Goal: Information Seeking & Learning: Learn about a topic

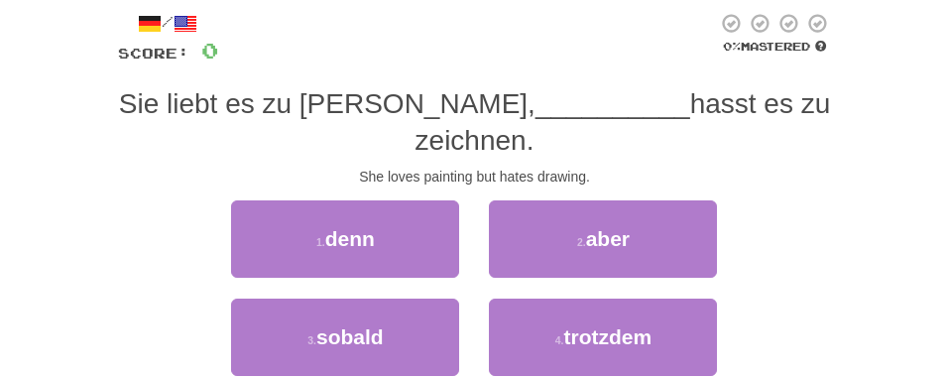
scroll to position [99, 0]
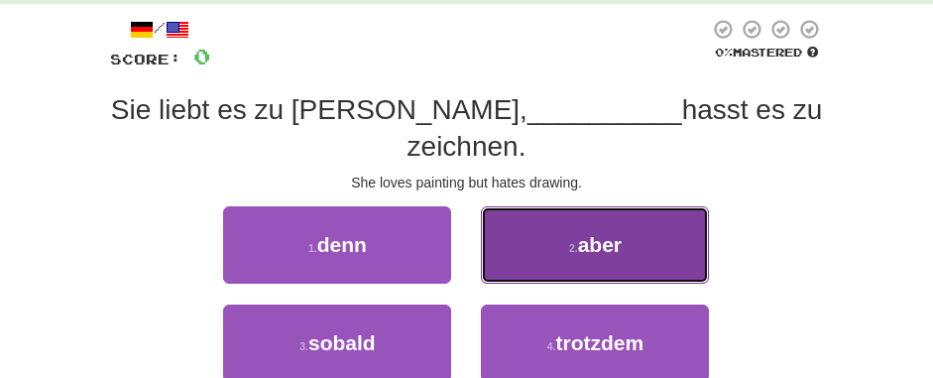
click at [552, 206] on button "2 . aber" at bounding box center [595, 244] width 228 height 77
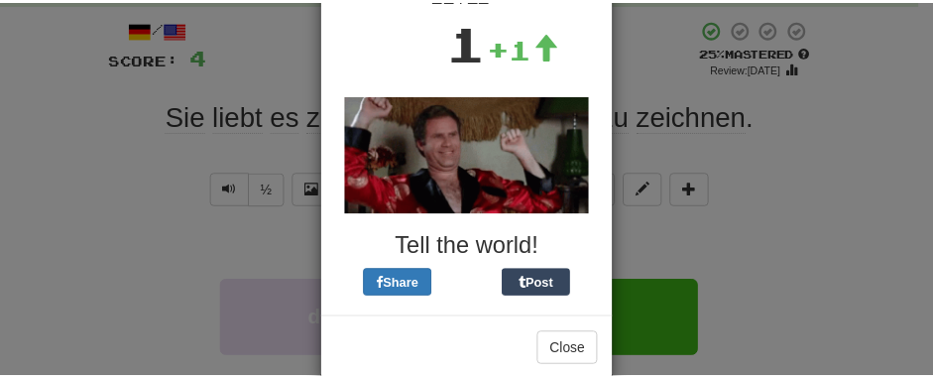
scroll to position [191, 0]
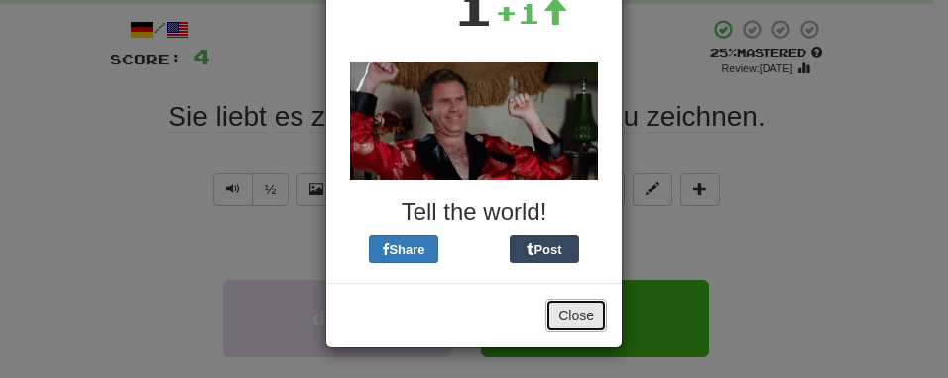
click at [568, 317] on button "Close" at bounding box center [575, 315] width 61 height 34
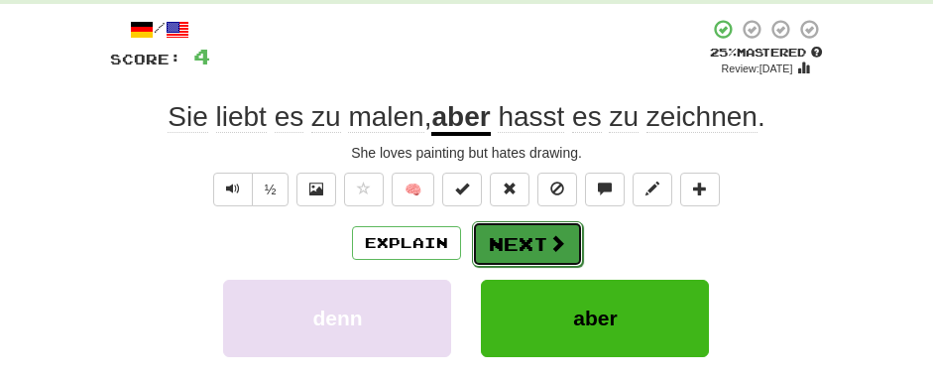
click at [534, 241] on button "Next" at bounding box center [527, 244] width 111 height 46
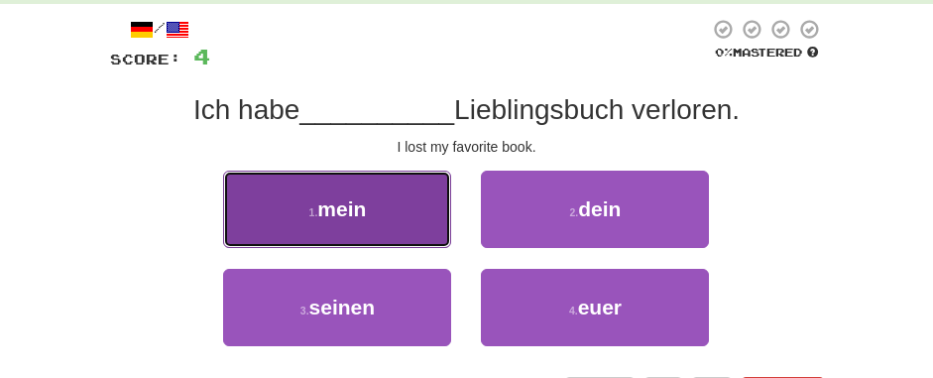
click at [399, 199] on button "1 . mein" at bounding box center [337, 209] width 228 height 77
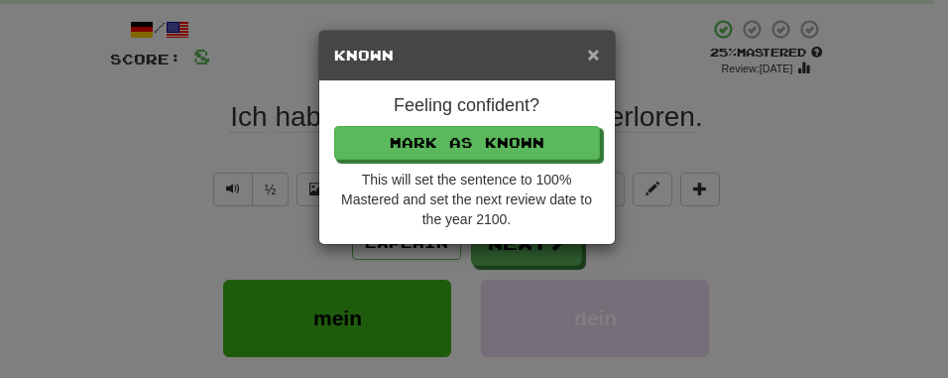
click at [588, 53] on span "×" at bounding box center [593, 54] width 12 height 23
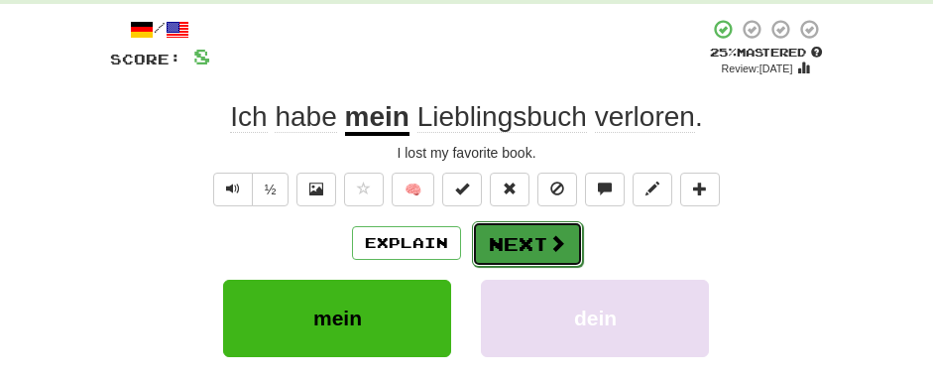
click at [538, 236] on button "Next" at bounding box center [527, 244] width 111 height 46
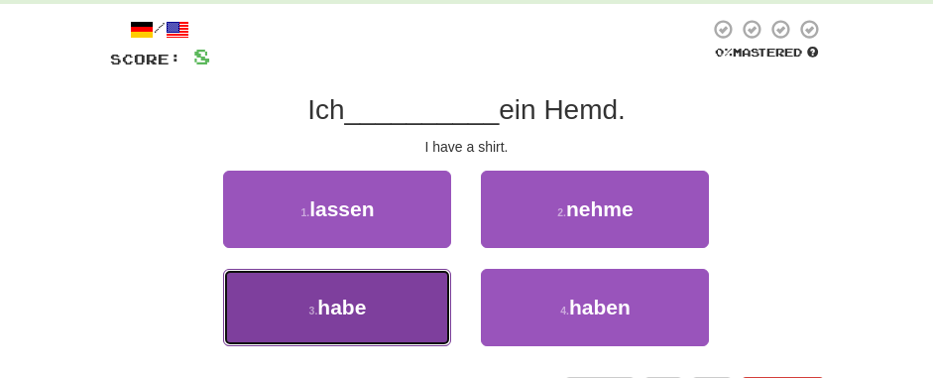
click at [418, 286] on button "3 . habe" at bounding box center [337, 307] width 228 height 77
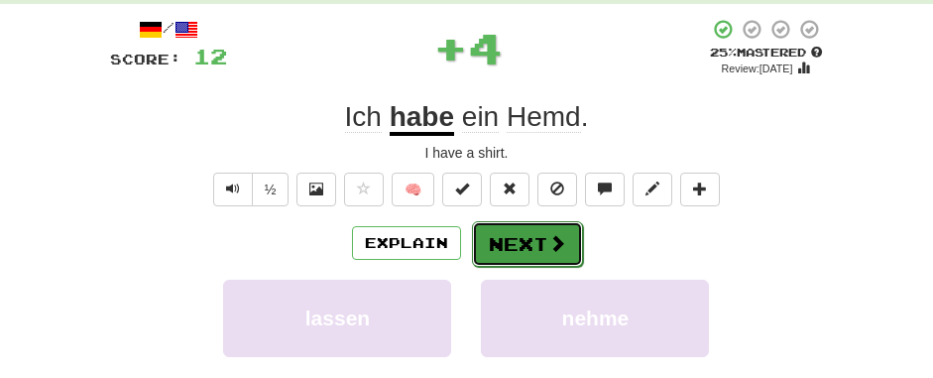
click at [523, 236] on button "Next" at bounding box center [527, 244] width 111 height 46
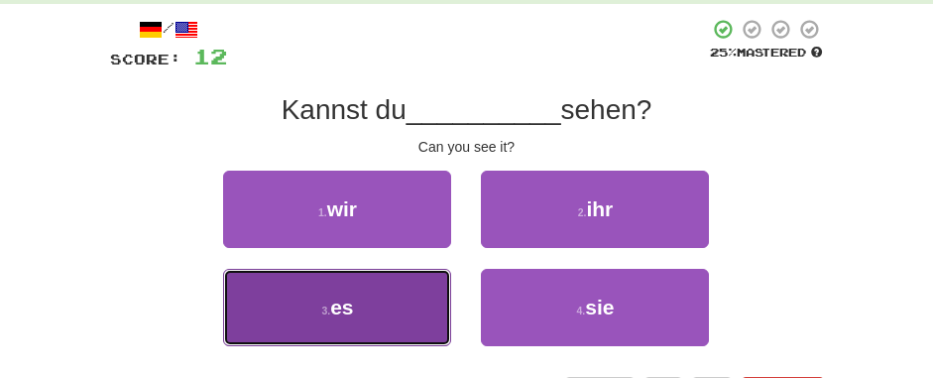
click at [417, 290] on button "3 . es" at bounding box center [337, 307] width 228 height 77
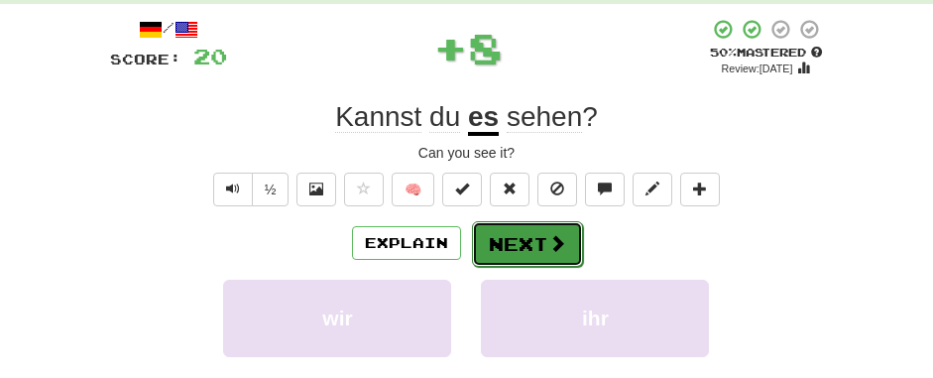
click at [512, 245] on button "Next" at bounding box center [527, 244] width 111 height 46
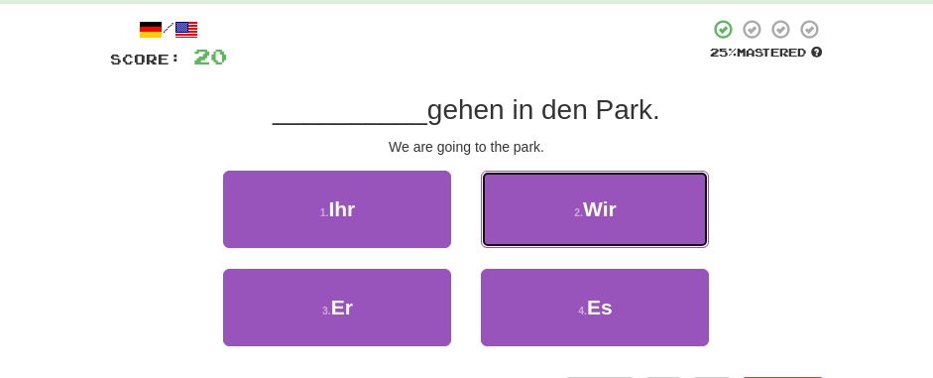
click at [512, 245] on button "2 . Wir" at bounding box center [595, 209] width 228 height 77
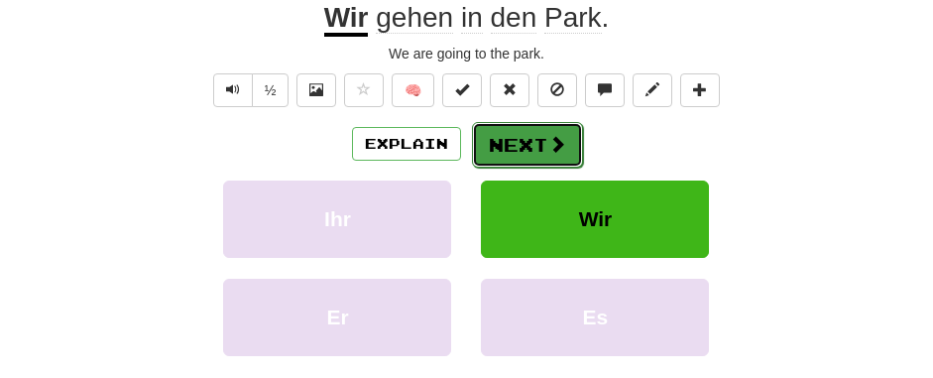
click at [551, 143] on span at bounding box center [557, 144] width 18 height 18
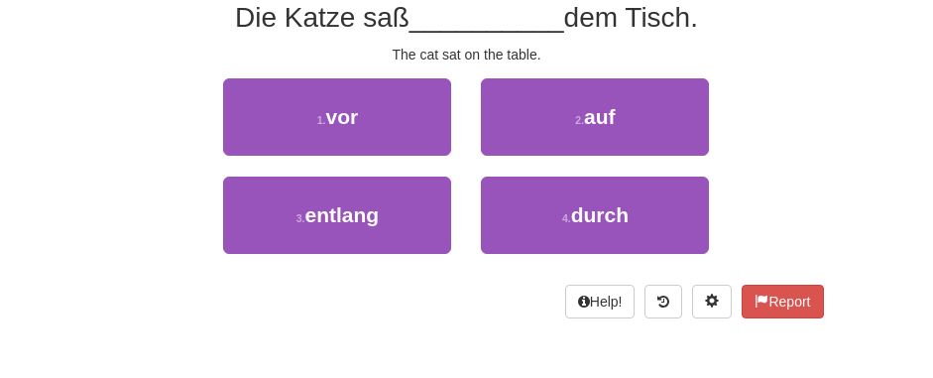
scroll to position [92, 0]
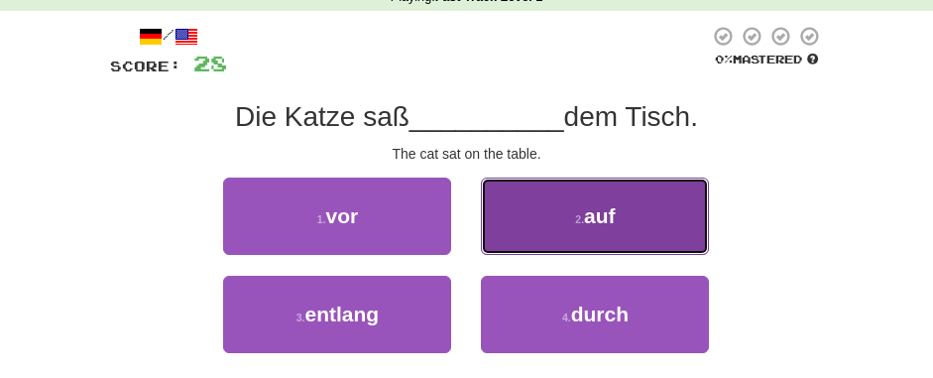
click at [670, 206] on button "2 . auf" at bounding box center [595, 216] width 228 height 77
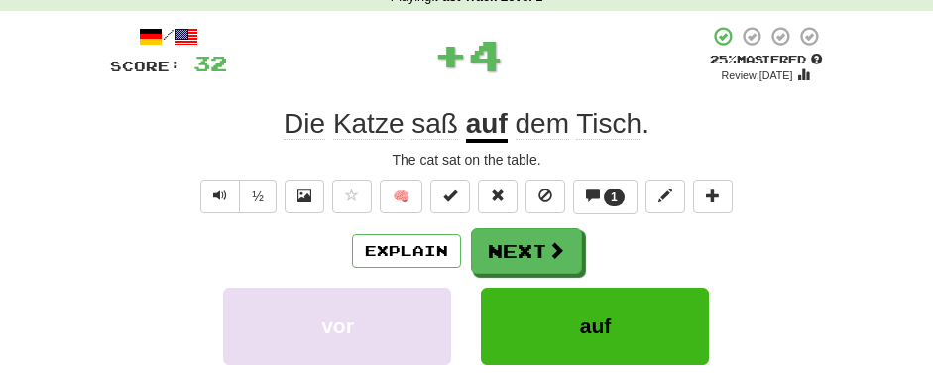
click at [822, 212] on div "½ 🧠 1" at bounding box center [467, 196] width 714 height 34
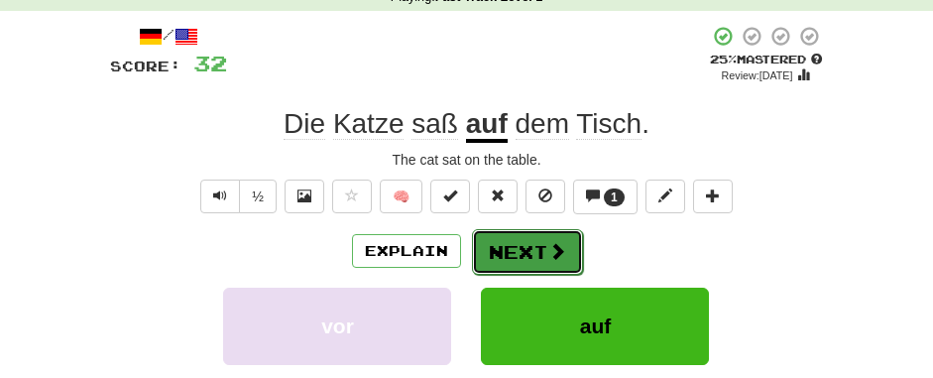
click at [537, 251] on button "Next" at bounding box center [527, 252] width 111 height 46
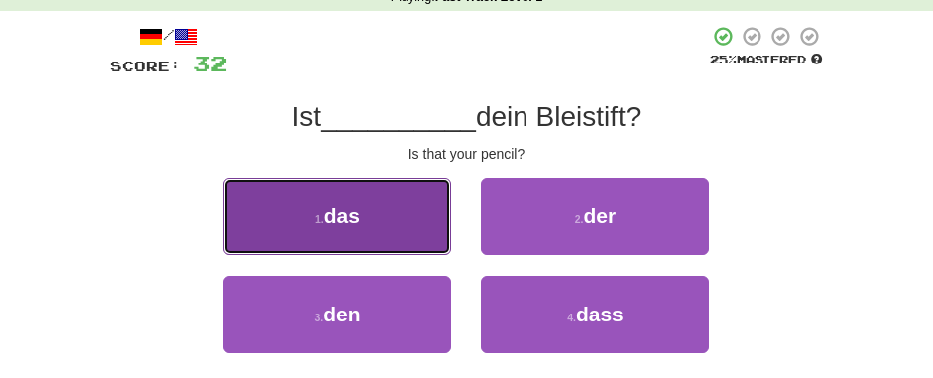
click at [343, 215] on span "das" at bounding box center [342, 215] width 36 height 23
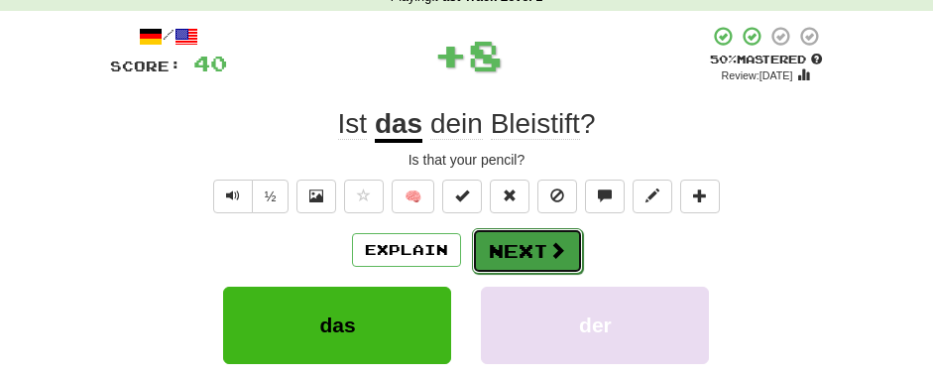
click at [513, 238] on button "Next" at bounding box center [527, 251] width 111 height 46
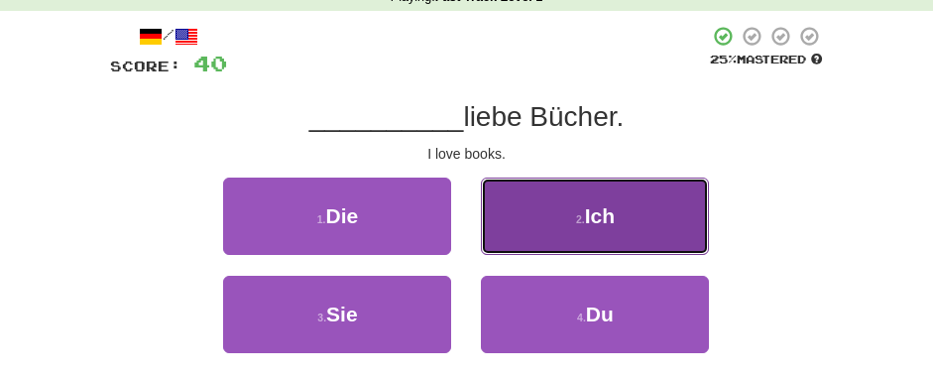
click at [650, 210] on button "2 . Ich" at bounding box center [595, 216] width 228 height 77
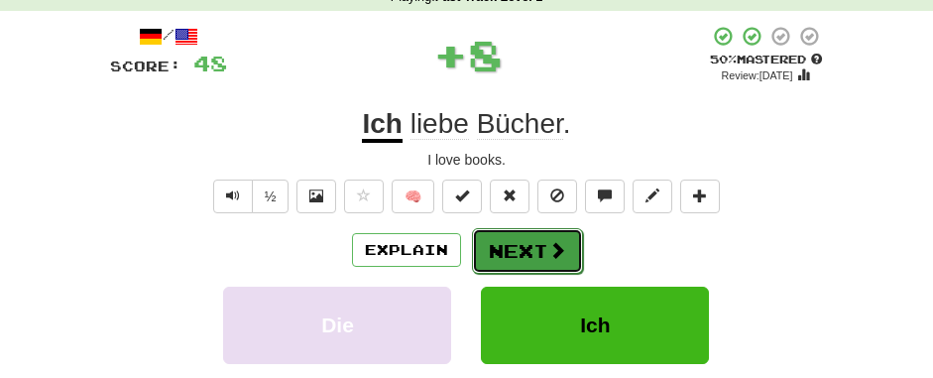
click at [548, 236] on button "Next" at bounding box center [527, 251] width 111 height 46
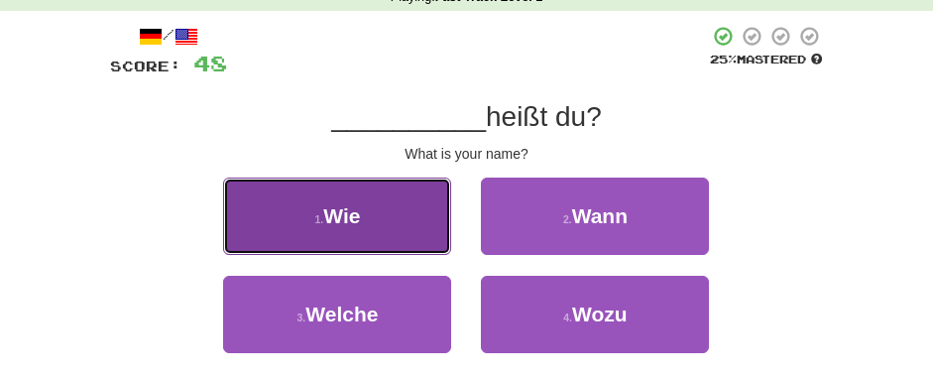
click at [435, 210] on button "1 . Wie" at bounding box center [337, 216] width 228 height 77
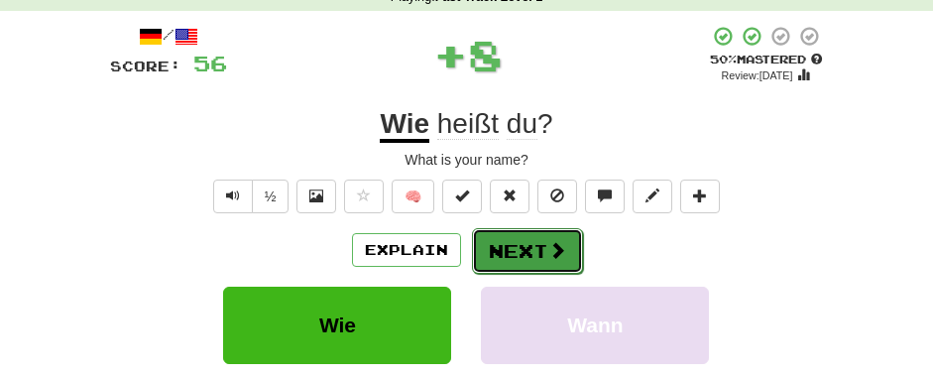
click at [525, 245] on button "Next" at bounding box center [527, 251] width 111 height 46
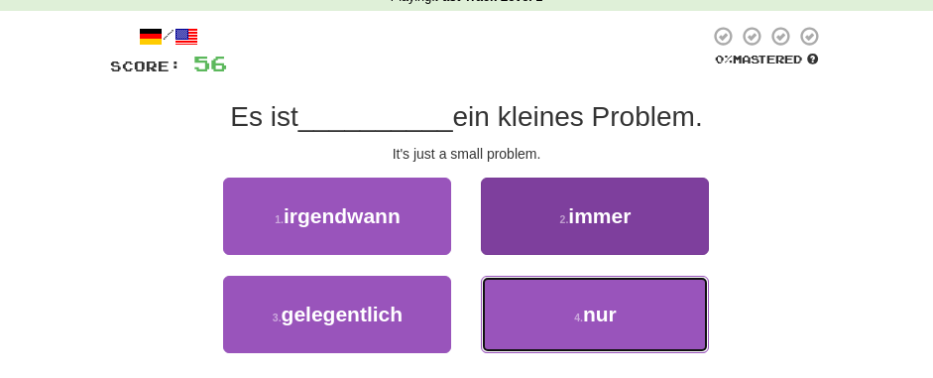
click at [519, 315] on button "4 . nur" at bounding box center [595, 314] width 228 height 77
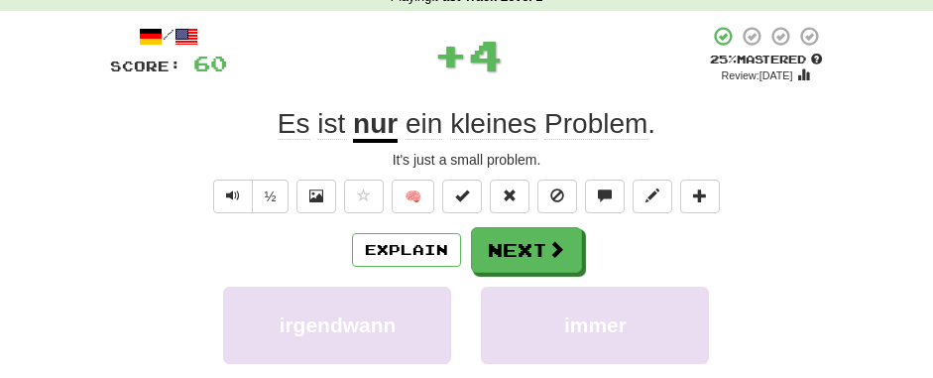
click at [377, 127] on u "nur" at bounding box center [375, 125] width 45 height 35
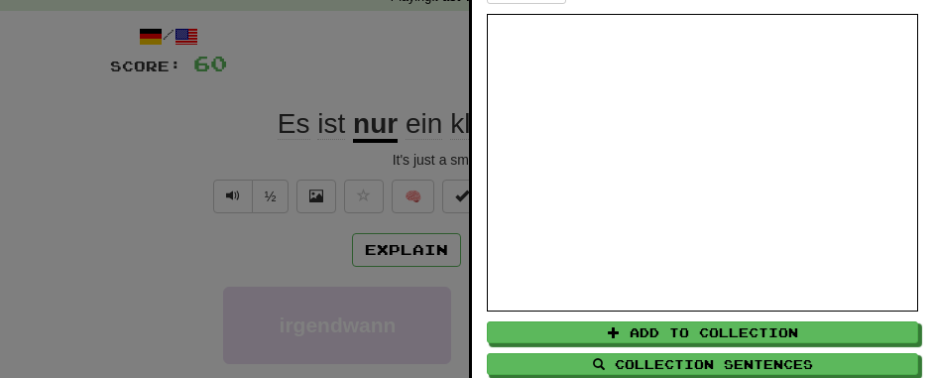
scroll to position [63, 0]
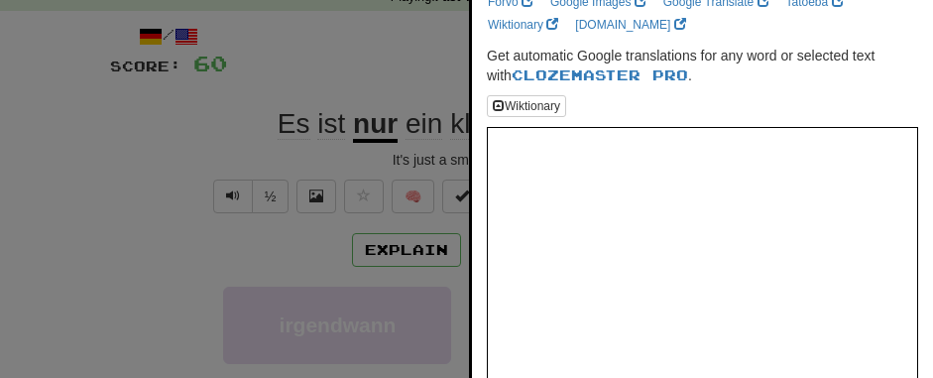
click at [354, 48] on div at bounding box center [466, 189] width 933 height 378
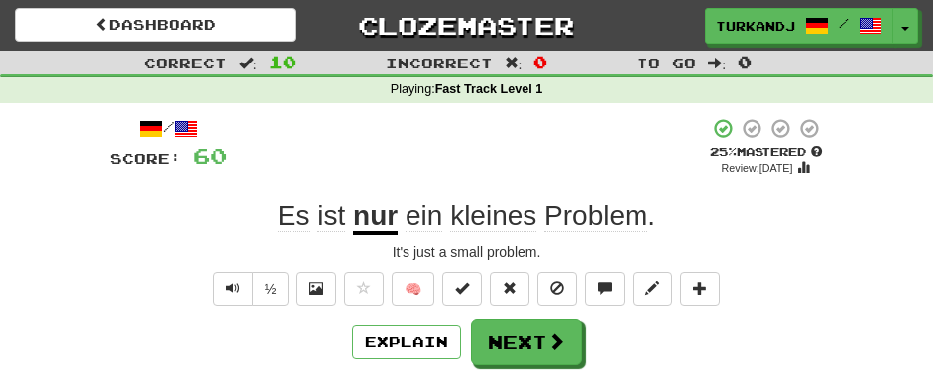
scroll to position [99, 0]
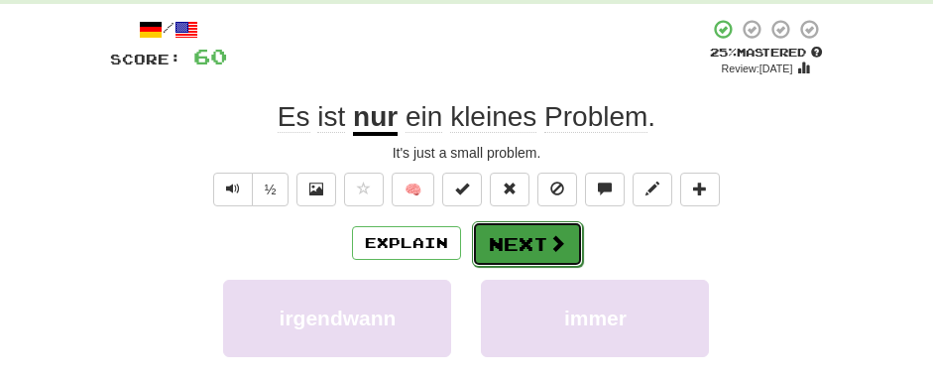
click at [551, 227] on button "Next" at bounding box center [527, 244] width 111 height 46
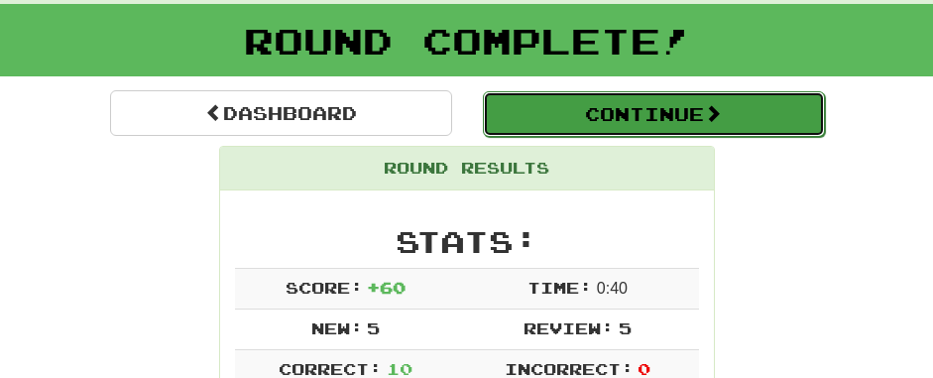
click at [658, 107] on button "Continue" at bounding box center [654, 114] width 342 height 46
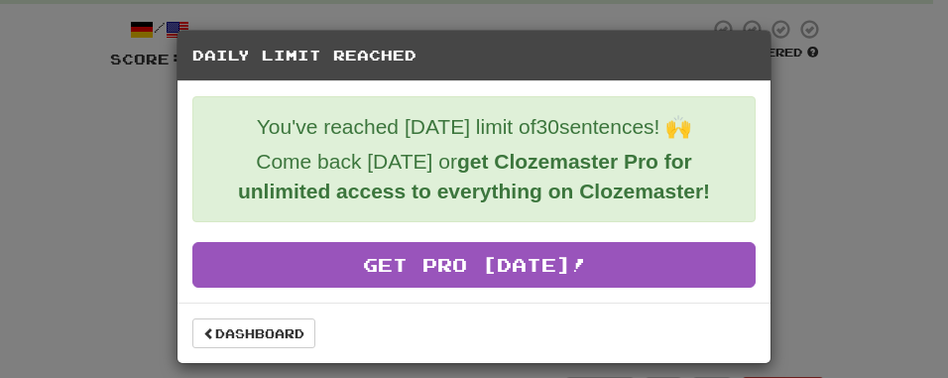
scroll to position [16, 0]
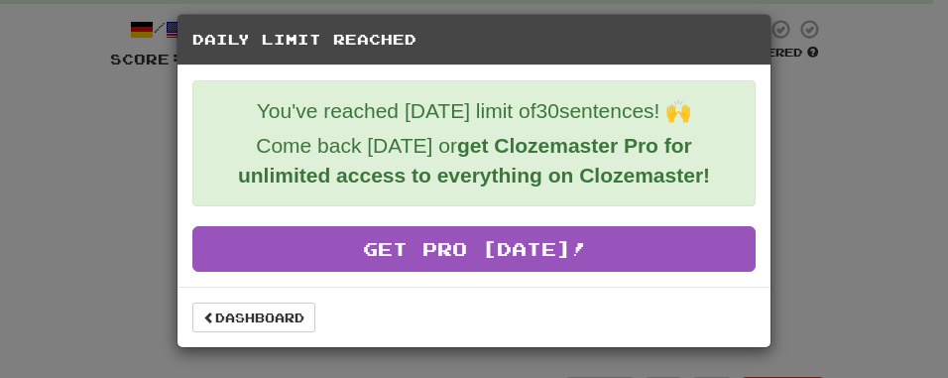
click at [777, 158] on div "Daily Limit Reached You've reached [DATE] limit of 30 sentences! 🙌 Come back [D…" at bounding box center [474, 189] width 948 height 378
